Goal: Find contact information: Find contact information

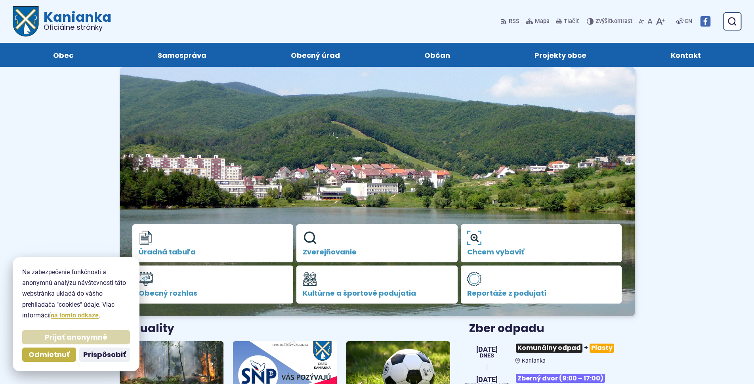
click at [80, 336] on span "Prijať anonymné" at bounding box center [76, 337] width 63 height 9
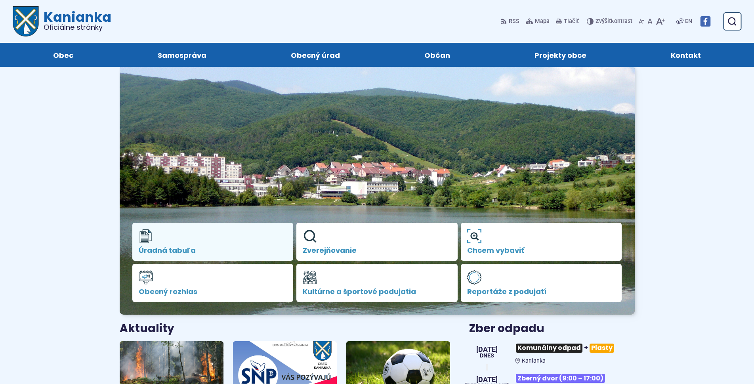
click at [200, 248] on span "Úradná tabuľa" at bounding box center [213, 250] width 149 height 8
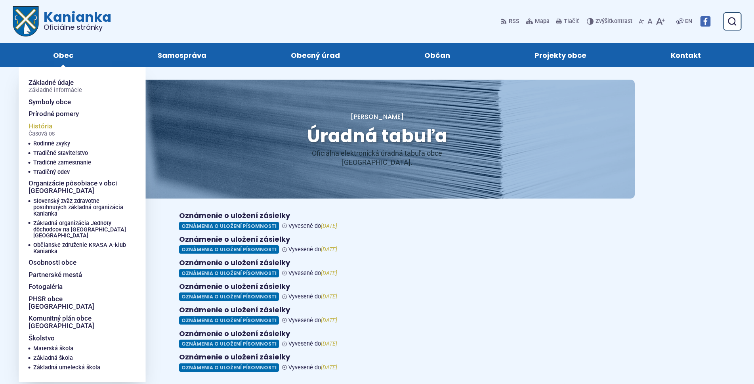
click at [37, 128] on span "História Časová os" at bounding box center [42, 129] width 26 height 19
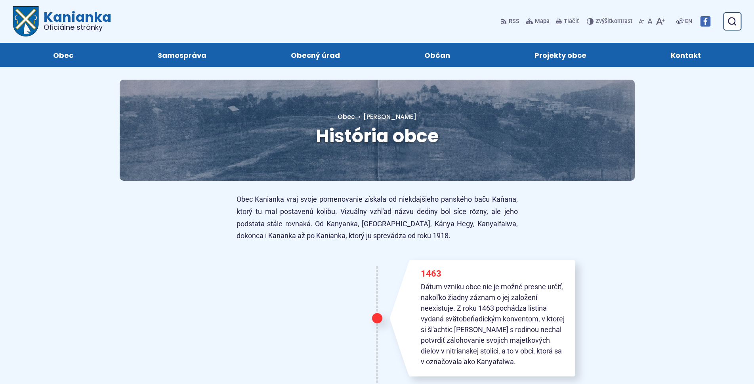
click at [685, 58] on span "Kontakt" at bounding box center [686, 55] width 30 height 24
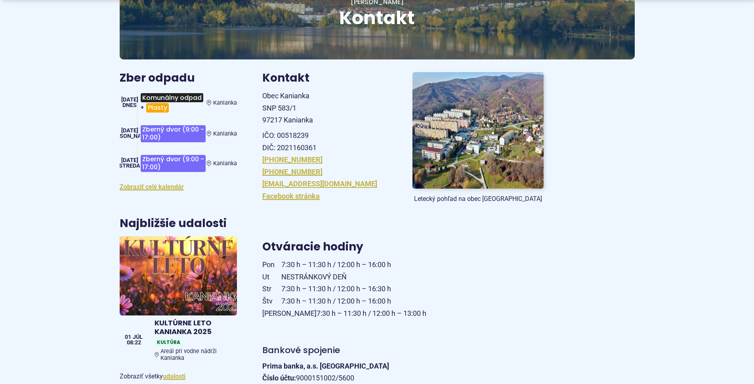
scroll to position [173, 0]
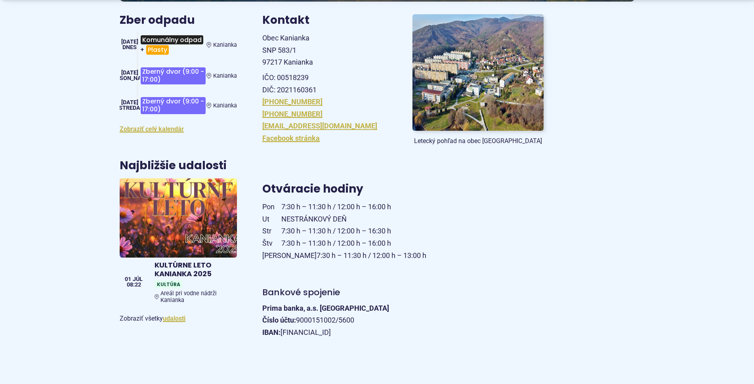
drag, startPoint x: 337, startPoint y: 289, endPoint x: 329, endPoint y: 292, distance: 8.0
drag, startPoint x: 329, startPoint y: 292, endPoint x: 565, endPoint y: 233, distance: 243.0
